Goal: Find specific page/section: Find specific page/section

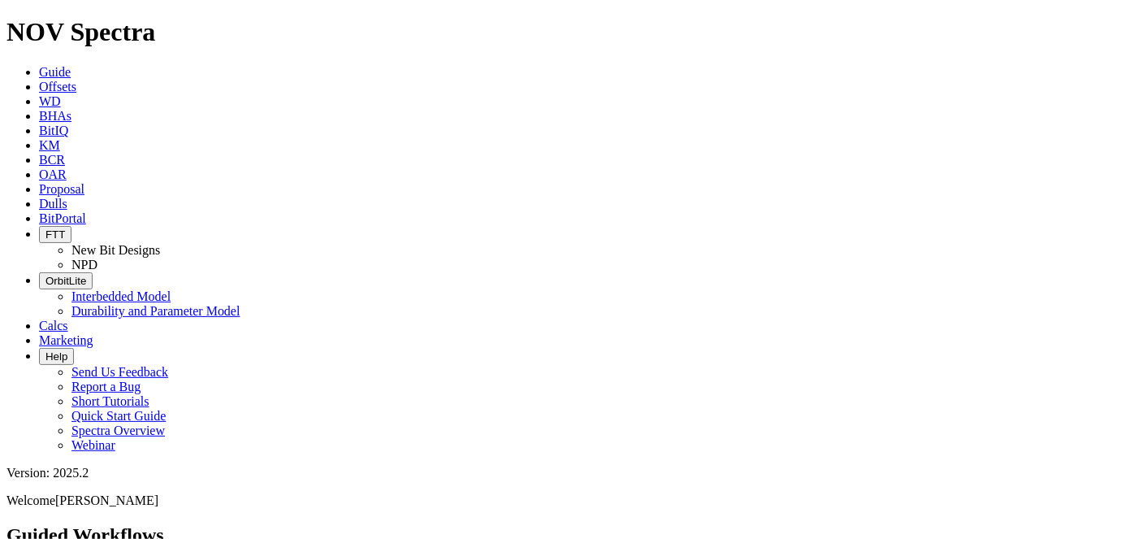
click at [67, 197] on span "Dulls" at bounding box center [53, 204] width 28 height 14
type input "A317342"
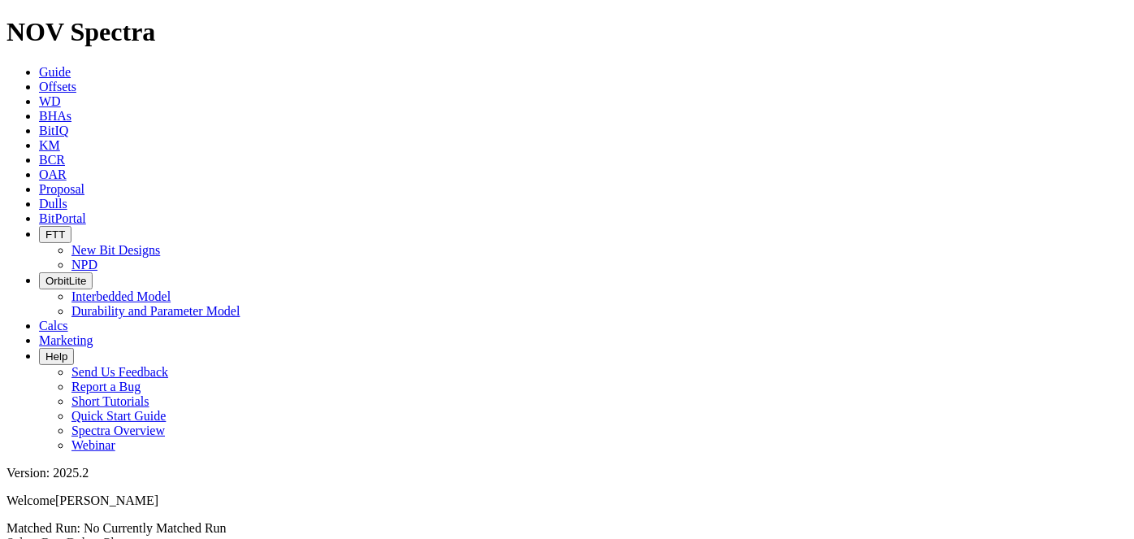
scroll to position [1572, 0]
